Goal: Answer question/provide support: Share knowledge or assist other users

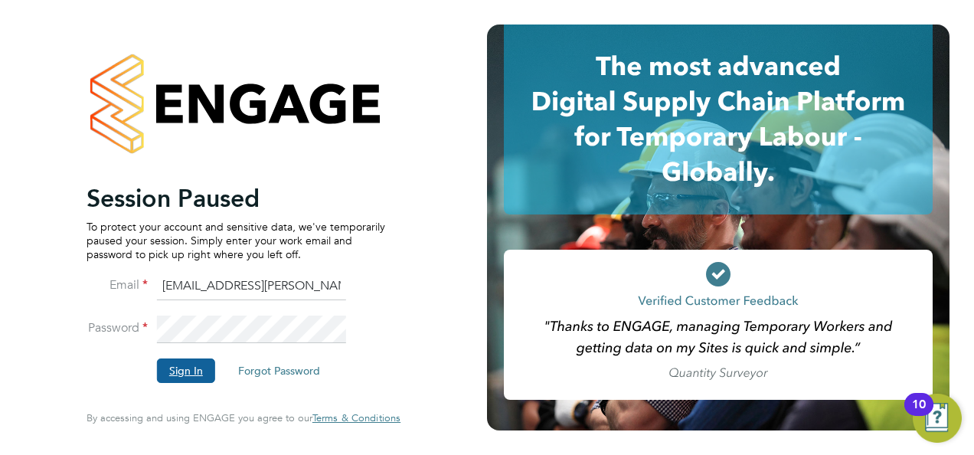
click at [194, 365] on button "Sign In" at bounding box center [186, 371] width 58 height 25
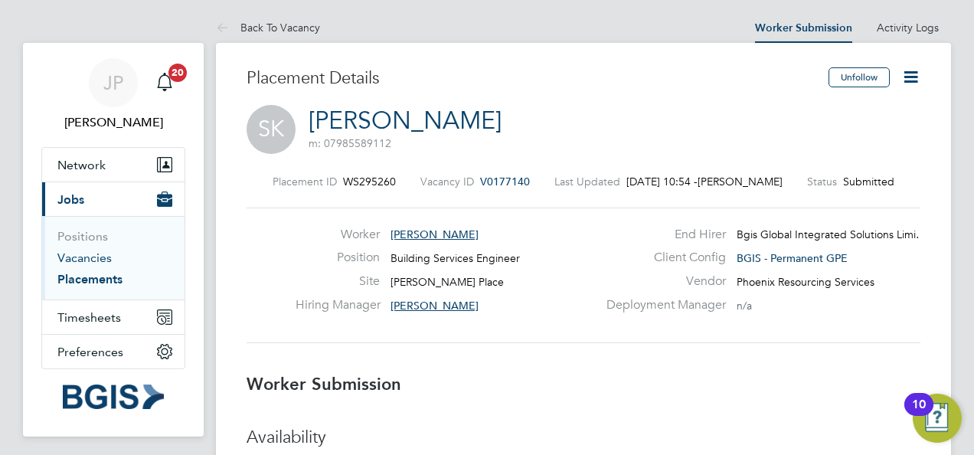
click at [103, 259] on link "Vacancies" at bounding box center [84, 258] width 54 height 15
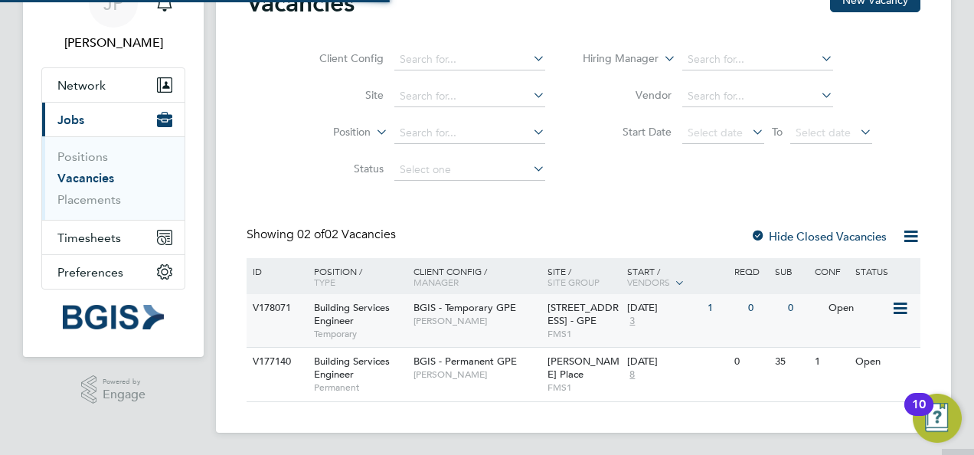
scroll to position [81, 0]
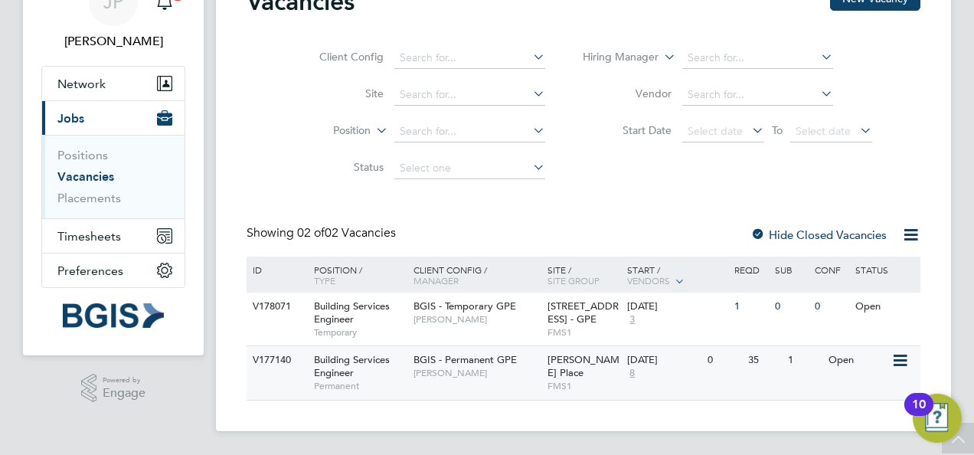
click at [475, 372] on span "[PERSON_NAME]" at bounding box center [477, 373] width 126 height 12
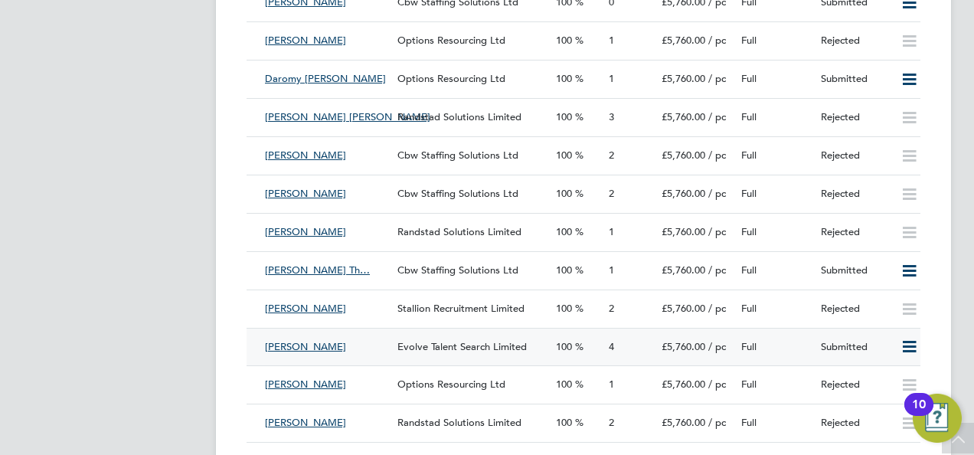
click at [809, 352] on div "Full" at bounding box center [775, 347] width 80 height 25
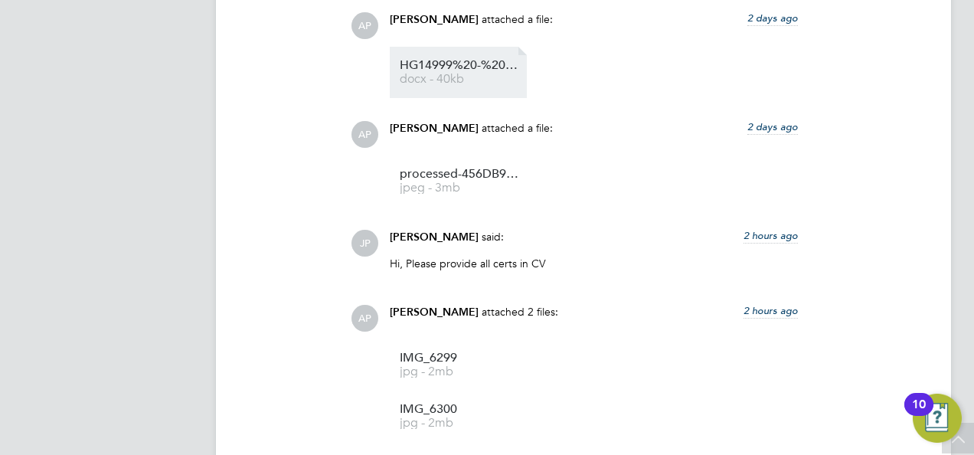
click at [477, 77] on span "docx - 40kb" at bounding box center [461, 79] width 123 height 11
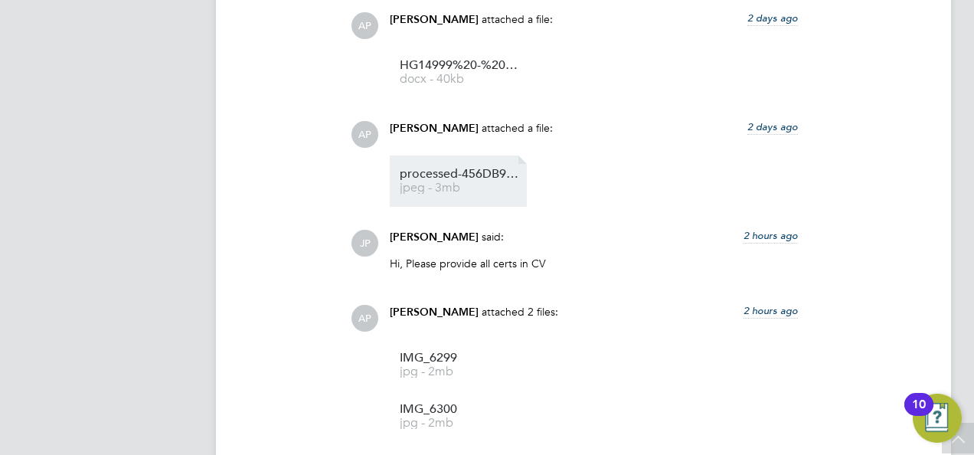
click at [463, 177] on span "processed-456DB99B-5B5D-45C3-9E36-8319F09B10AE" at bounding box center [461, 174] width 123 height 11
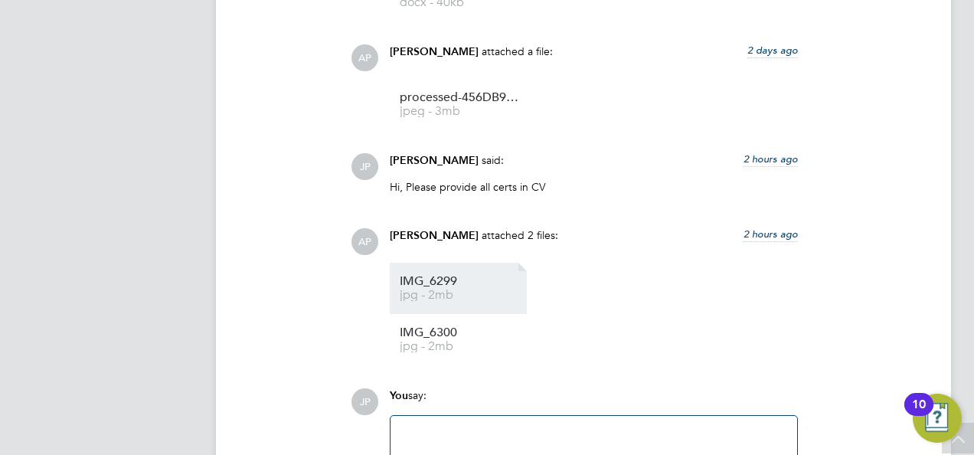
click at [437, 283] on span "IMG_6299" at bounding box center [461, 281] width 123 height 11
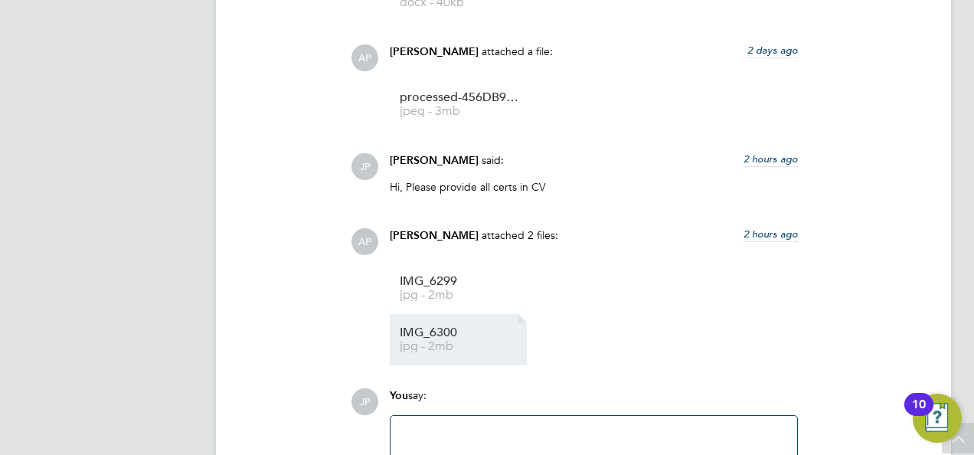
click at [438, 330] on span "IMG_6300" at bounding box center [461, 332] width 123 height 11
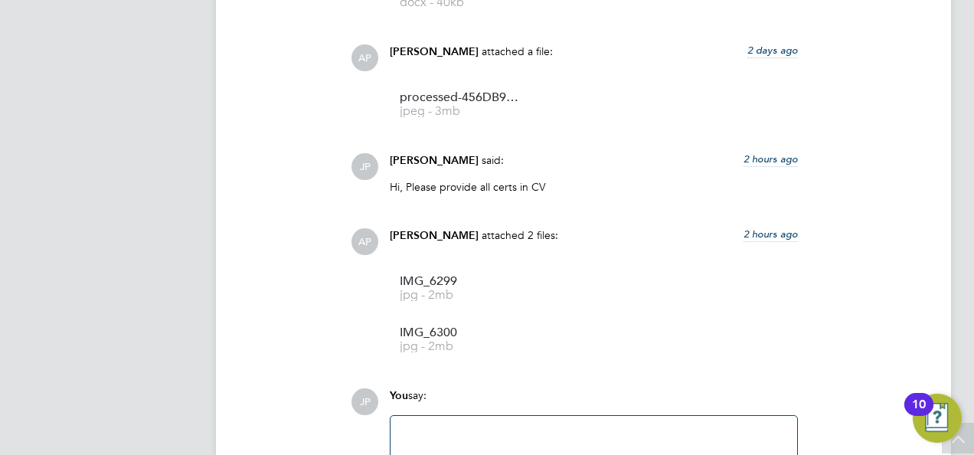
scroll to position [1731, 0]
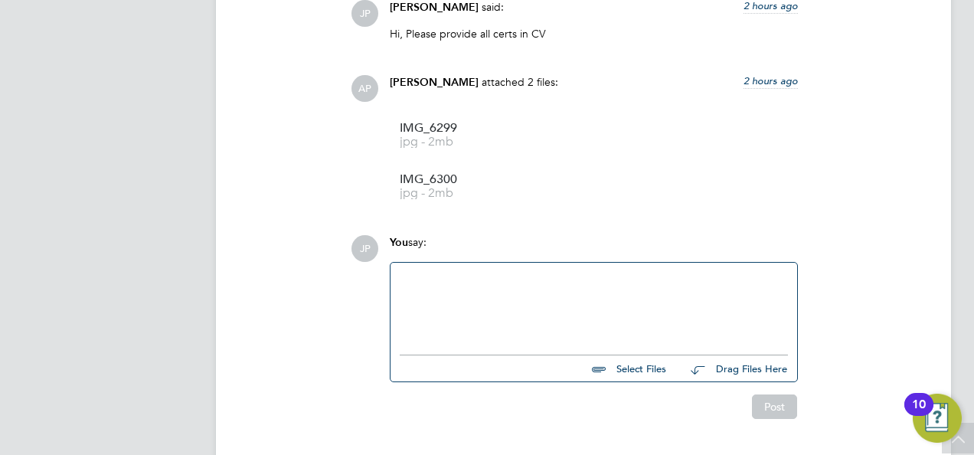
click at [504, 326] on div at bounding box center [594, 305] width 388 height 66
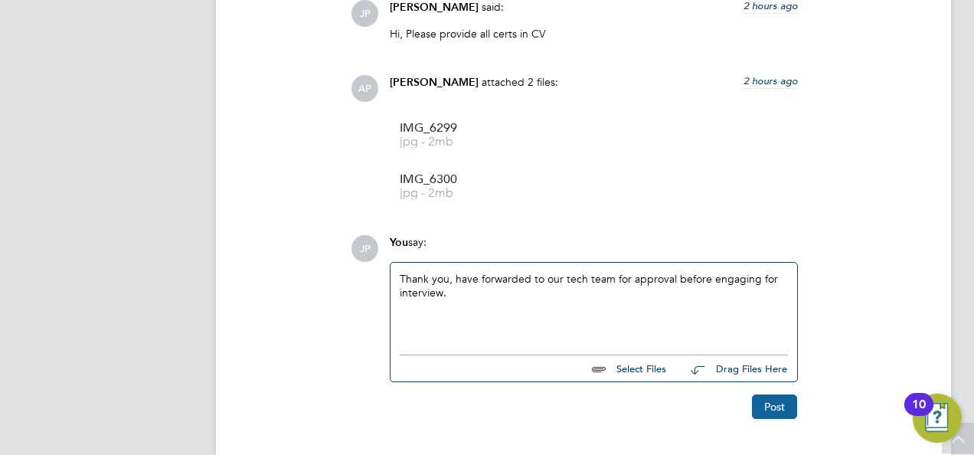
click at [765, 405] on button "Post" at bounding box center [774, 407] width 45 height 25
